Goal: Contribute content: Contribute content

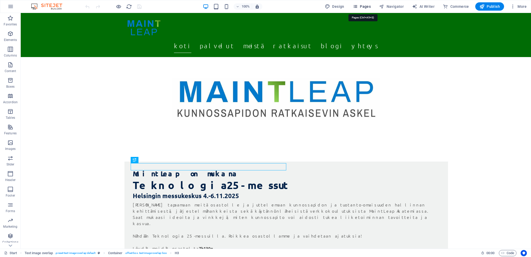
click at [364, 7] on span "Pages" at bounding box center [362, 6] width 18 height 5
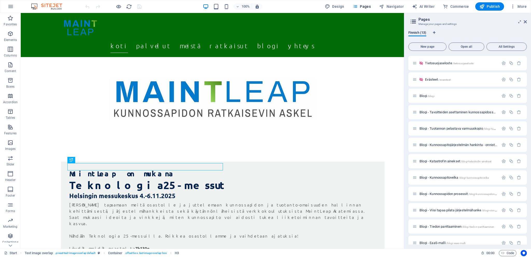
scroll to position [23, 0]
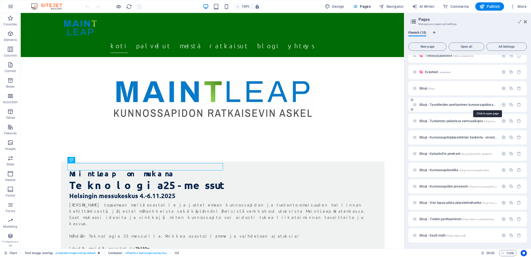
click at [426, 106] on span "Blogi - Tavoitteiden asettaminen kunnossapidossa /blogi-tavoitteiden-asettamine…" at bounding box center [486, 105] width 135 height 4
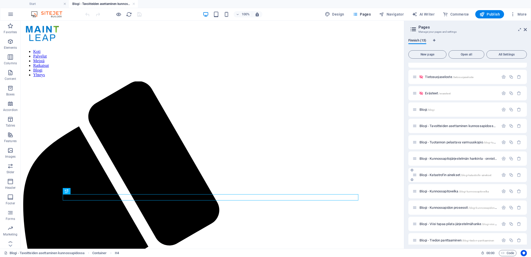
scroll to position [30, 0]
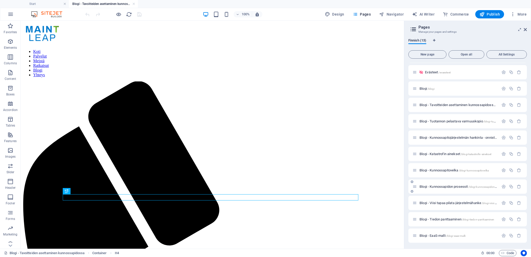
click at [421, 186] on span "Blogi - Kunnossapidon prosessit /blogi-kunnossapidon-prosessit" at bounding box center [462, 187] width 87 height 4
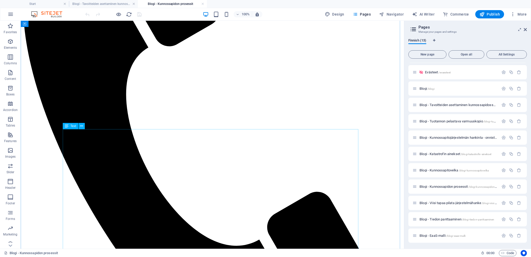
scroll to position [233, 0]
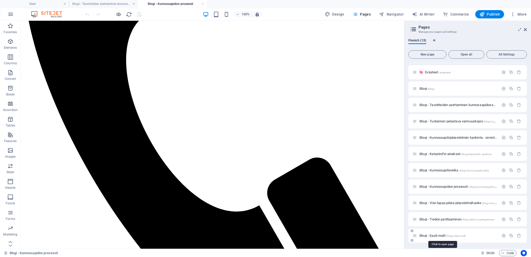
click at [426, 236] on span "Blogi - EaaS-malli /blogi-eaas-malli" at bounding box center [442, 236] width 46 height 4
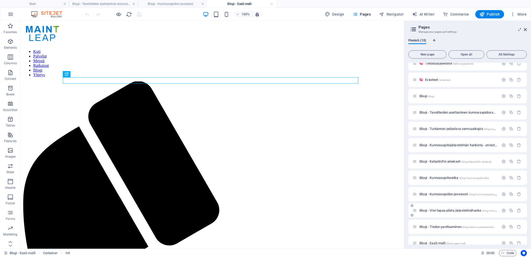
scroll to position [30, 0]
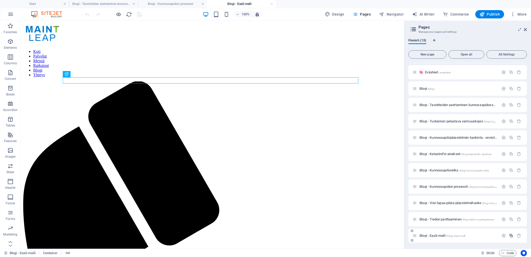
click at [511, 236] on icon "button" at bounding box center [511, 235] width 4 height 4
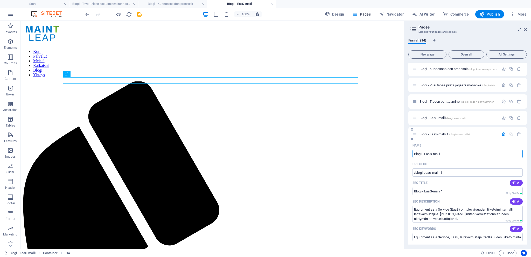
click at [447, 154] on input "Blogi - EaaS-malli 1" at bounding box center [467, 154] width 110 height 8
click at [417, 154] on input "Blogi - EaaS-malli 1" at bounding box center [467, 154] width 110 height 8
type input "Asiakast- EaaS-malli 1"
type input "/asiakas-eaas-malli-1"
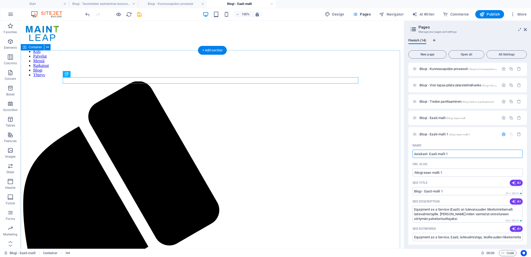
type input "Asiakas- EaaS-malli 1"
type input "Asiakastarina - EaaS-malli 1"
type input "/asiakastarina-eaas-malli-1"
type input "Asiakastarina- EaaS-malli 1"
type input "Asiakastarina - EaaS-malli 1"
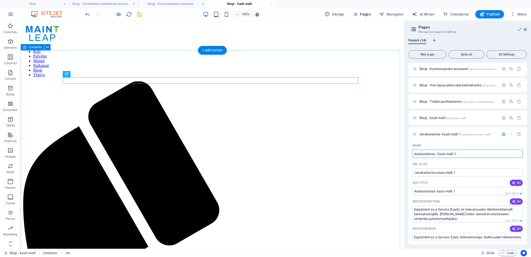
type input "Asiakastarina - EaaS-malli 1"
type input "Asiakastarina - Serres"
type input "/asiakastarina-serres"
type input "Asiakastarina - Serres"
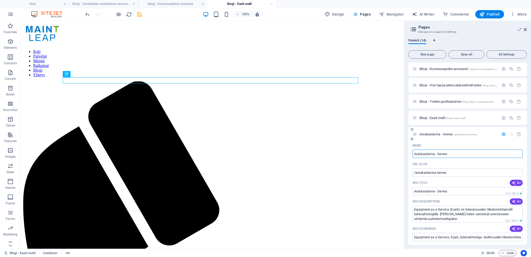
click at [452, 181] on div "SEO Title AI" at bounding box center [467, 183] width 110 height 8
drag, startPoint x: 447, startPoint y: 219, endPoint x: 409, endPoint y: 210, distance: 40.1
click at [409, 210] on div "Name Asiakastarina - Serres ​ URL SLUG /asiakastarina-serres ​ SEO Title AI Asi…" at bounding box center [467, 251] width 118 height 221
click at [456, 239] on input "Equipment as a Service, EaaS, laitevalmistaja, teollisuuden liiketoimintamallit…" at bounding box center [467, 237] width 110 height 8
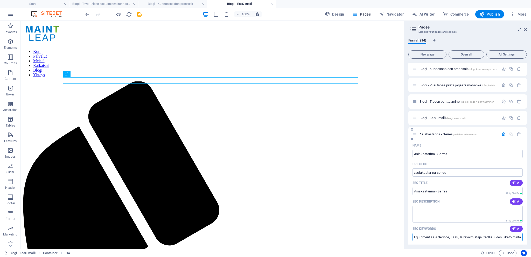
click at [456, 239] on input "Equipment as a Service, EaaS, laitevalmistaja, teollisuuden liiketoimintamallit…" at bounding box center [467, 237] width 110 height 8
click at [441, 219] on textarea "SEO Description" at bounding box center [467, 214] width 110 height 17
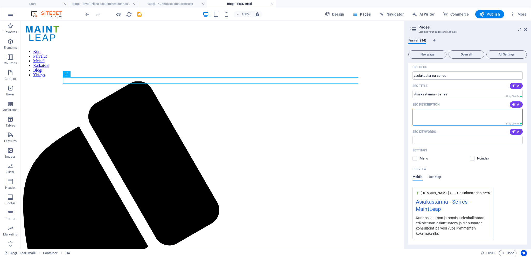
scroll to position [252, 0]
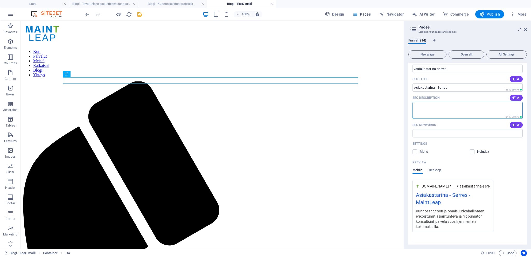
paste textarea "MaintLeap tuki Serrestä kunnossapitojärjestelmän uudistuksessa. Riippumaton asi…"
type textarea "MaintLeap tuki Serrestä kunnossapitojärjestelmän uudistuksessa. Riippumaton asi…"
click at [431, 131] on input "SEO Keywords" at bounding box center [467, 133] width 110 height 8
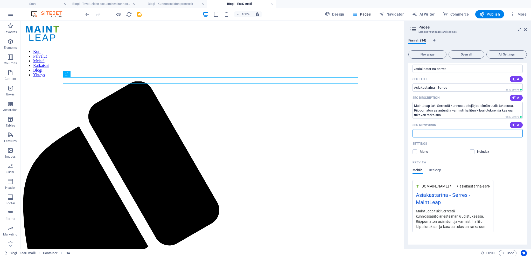
click at [443, 134] on input "SEO Keywords" at bounding box center [467, 133] width 110 height 8
paste input "kunnossapitojärjestelmä, kunnossapidon järjestelmäuudistus, järjestelmäkilpailu…"
type input "kunnossapitojärjestelmä, kunnossapidon järjestelmäuudistus, järjestelmäkilpailu…"
click at [512, 149] on div "Noindex" at bounding box center [496, 151] width 53 height 5
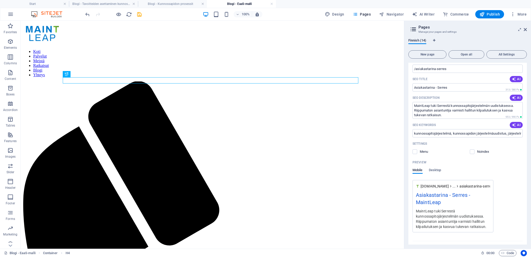
click at [511, 160] on div "Preview" at bounding box center [467, 162] width 110 height 8
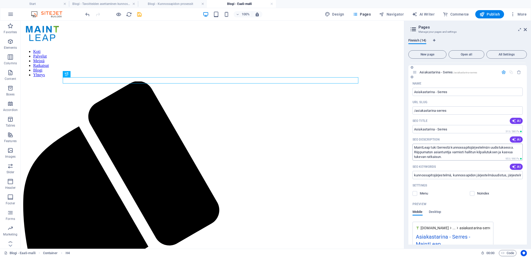
scroll to position [211, 0]
click at [503, 201] on div "Preview" at bounding box center [467, 203] width 110 height 8
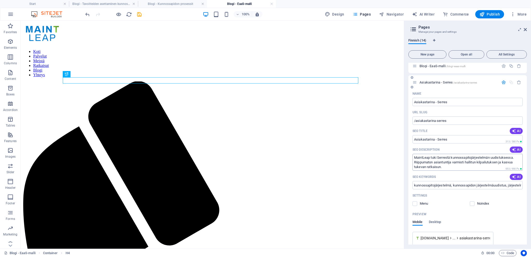
scroll to position [133, 0]
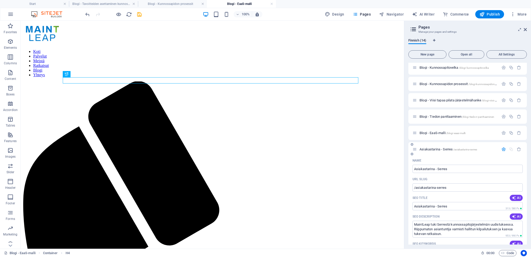
click at [425, 158] on div "Name" at bounding box center [467, 160] width 110 height 8
click at [418, 150] on div "Asiakastarina - Serres /asiakastarina-serres" at bounding box center [458, 149] width 81 height 3
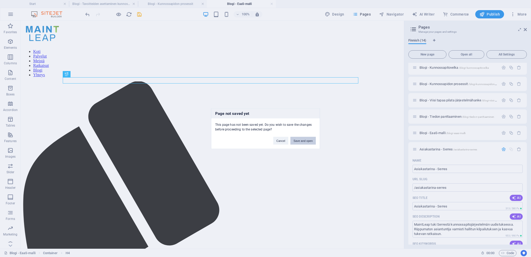
click at [306, 138] on button "Save and open" at bounding box center [302, 141] width 25 height 8
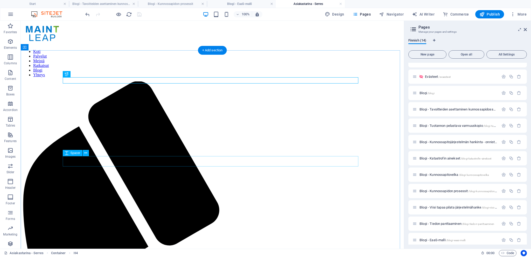
scroll to position [0, 0]
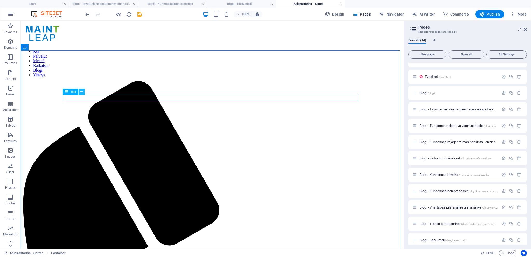
click at [82, 91] on icon at bounding box center [81, 91] width 3 height 5
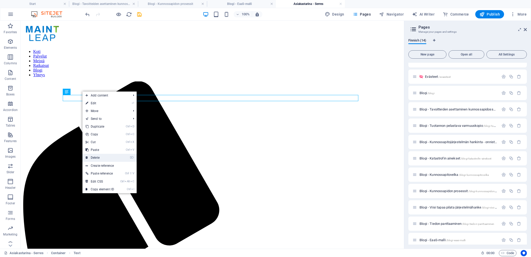
click at [100, 159] on link "⌦ Delete" at bounding box center [99, 158] width 35 height 8
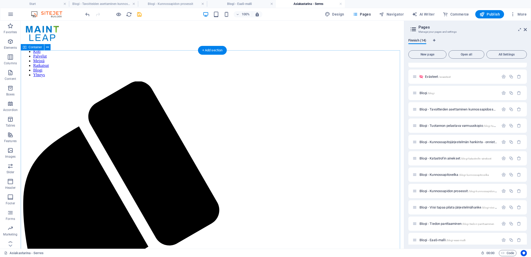
click at [213, 49] on div "+ Add section" at bounding box center [212, 50] width 29 height 9
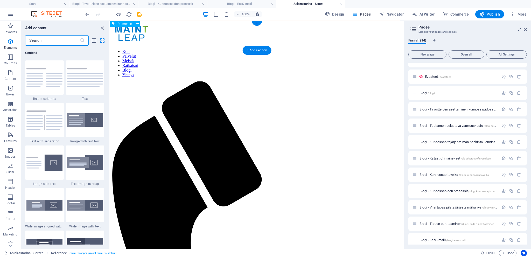
scroll to position [907, 0]
click at [10, 42] on icon "button" at bounding box center [10, 41] width 6 height 6
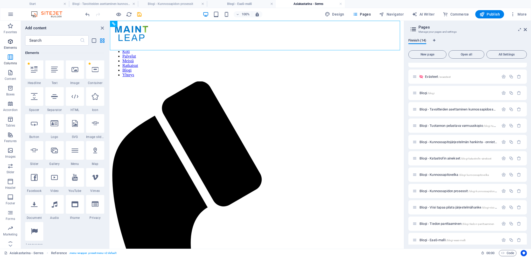
scroll to position [55, 0]
click at [72, 68] on icon at bounding box center [75, 70] width 7 height 7
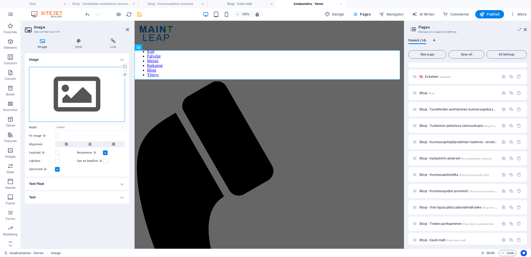
click at [74, 95] on div "Drag files here, click to choose files or select files from Files or our free s…" at bounding box center [77, 94] width 96 height 55
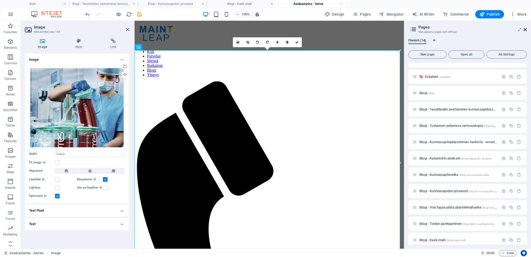
click at [526, 30] on icon at bounding box center [525, 29] width 3 height 4
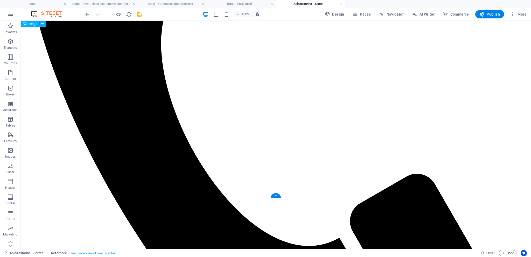
scroll to position [363, 0]
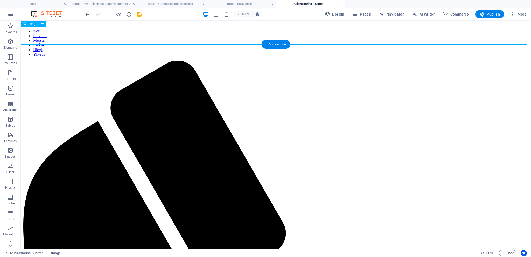
scroll to position [0, 0]
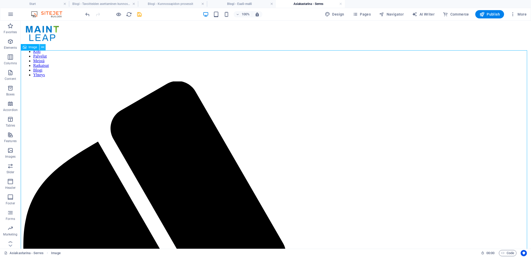
click at [43, 46] on icon at bounding box center [42, 47] width 3 height 5
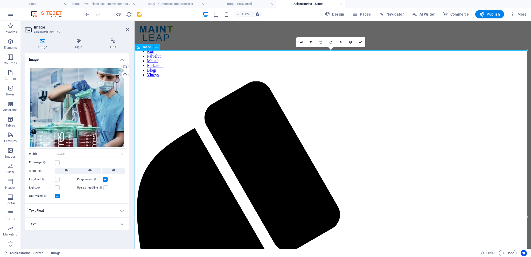
click at [156, 46] on icon at bounding box center [156, 47] width 3 height 5
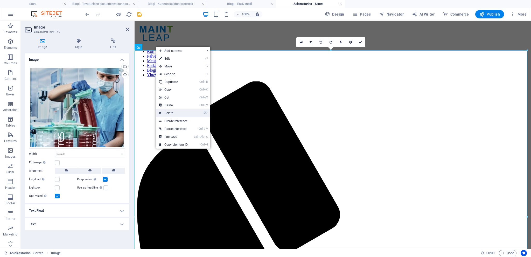
click at [176, 111] on link "⌦ Delete" at bounding box center [173, 113] width 35 height 8
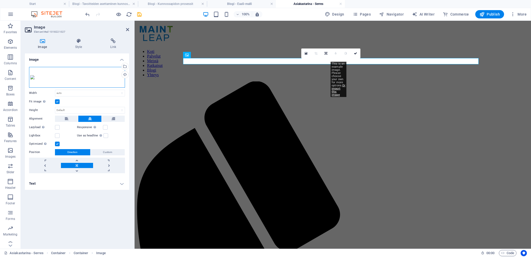
click at [88, 79] on div "Drag files here, click to choose files or select files from Files or our free s…" at bounding box center [77, 77] width 96 height 21
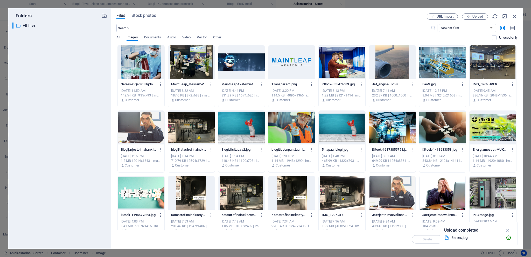
click at [147, 64] on div at bounding box center [141, 62] width 47 height 34
click at [404, 240] on div "Delete Move Insert" at bounding box center [316, 236] width 401 height 13
click at [507, 231] on icon "button" at bounding box center [508, 230] width 6 height 6
click at [144, 67] on div at bounding box center [141, 62] width 47 height 34
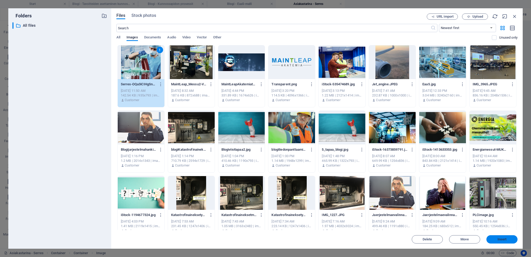
click at [499, 239] on span "Insert" at bounding box center [501, 239] width 9 height 3
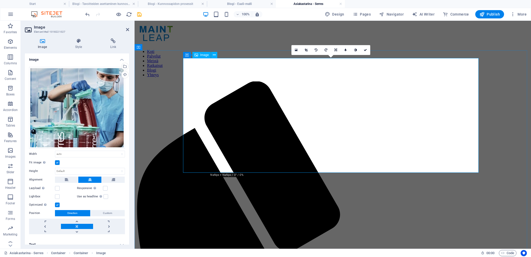
click at [333, 50] on link at bounding box center [336, 50] width 10 height 10
click at [334, 40] on icon at bounding box center [335, 40] width 3 height 3
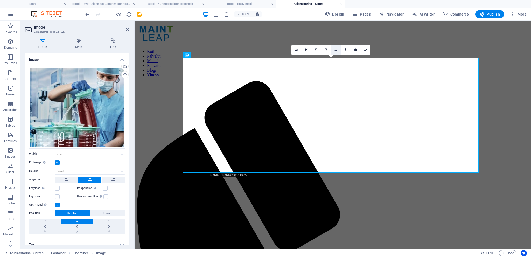
click at [334, 48] on link at bounding box center [336, 50] width 10 height 10
click at [336, 60] on icon at bounding box center [335, 59] width 3 height 3
click at [336, 48] on icon at bounding box center [335, 49] width 3 height 3
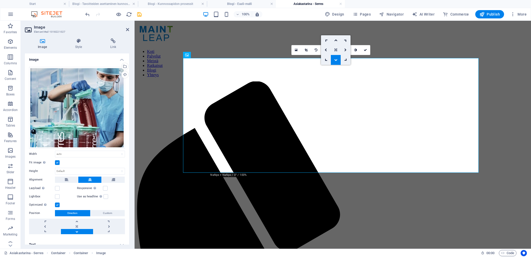
click at [336, 50] on icon at bounding box center [335, 49] width 3 height 3
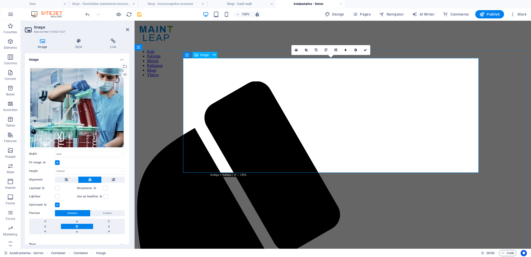
click at [57, 163] on label at bounding box center [57, 162] width 5 height 5
click at [0, 0] on input "Fit image Automatically fit image to a fixed width and height" at bounding box center [0, 0] width 0 height 0
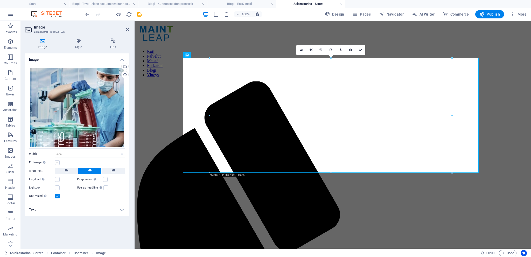
click at [57, 163] on label at bounding box center [57, 162] width 5 height 5
click at [0, 0] on input "Fit image Automatically fit image to a fixed width and height" at bounding box center [0, 0] width 0 height 0
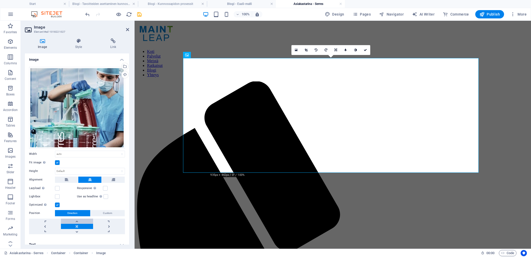
click at [75, 221] on link at bounding box center [77, 221] width 32 height 5
click at [78, 230] on link at bounding box center [77, 231] width 32 height 5
click at [78, 226] on link at bounding box center [77, 226] width 32 height 5
click at [48, 225] on link at bounding box center [45, 226] width 32 height 5
click at [79, 226] on link at bounding box center [77, 226] width 32 height 5
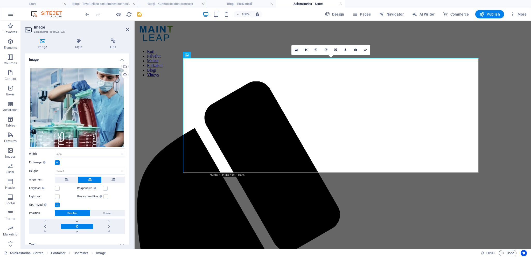
scroll to position [5, 0]
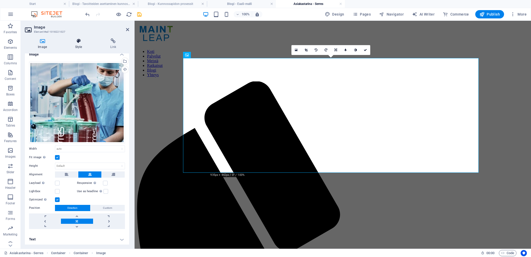
click at [82, 44] on h4 "Style" at bounding box center [79, 43] width 35 height 11
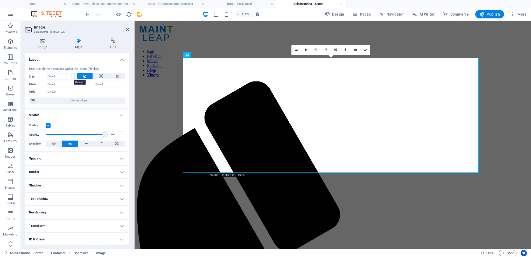
click at [61, 75] on select "Default auto px % 1/1 1/2 1/3 1/4 1/5 1/6 1/7 1/8 1/9 1/10" at bounding box center [60, 76] width 28 height 6
click at [46, 73] on select "Default auto px % 1/1 1/2 1/3 1/4 1/5 1/6 1/7 1/8 1/9 1/10" at bounding box center [60, 76] width 28 height 6
select select "DISABLED_OPTION_VALUE"
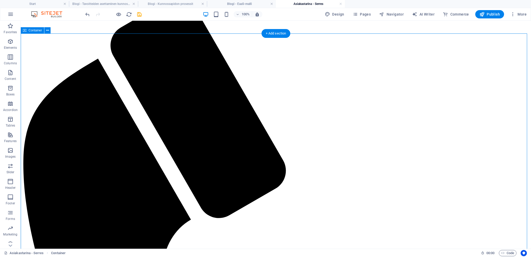
scroll to position [104, 0]
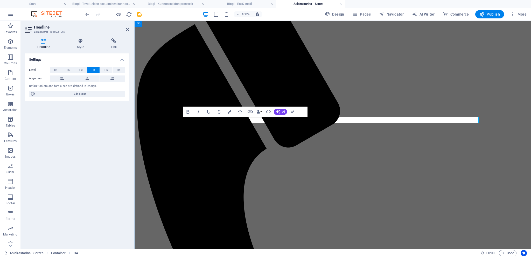
drag, startPoint x: 327, startPoint y: 120, endPoint x: 286, endPoint y: 122, distance: 41.0
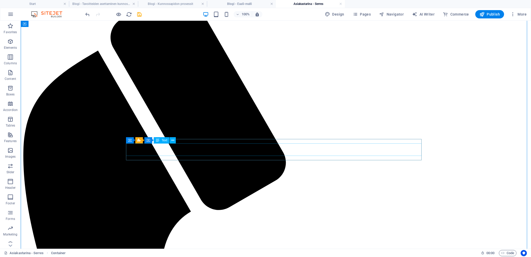
scroll to position [0, 0]
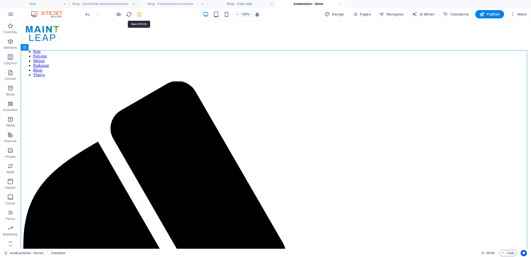
click at [139, 14] on icon "save" at bounding box center [139, 14] width 6 height 6
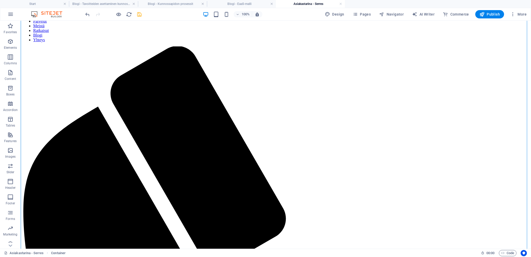
scroll to position [78, 0]
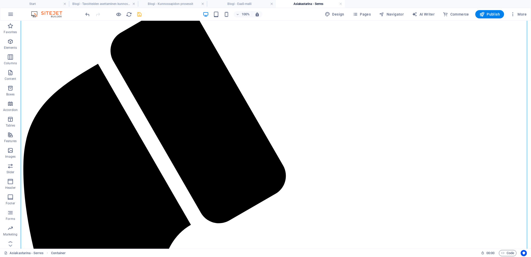
click at [148, 16] on div "100% Design Pages Navigator AI Writer Commerce Publish More" at bounding box center [306, 14] width 444 height 8
click at [137, 15] on icon "save" at bounding box center [139, 14] width 6 height 6
